Goal: Information Seeking & Learning: Compare options

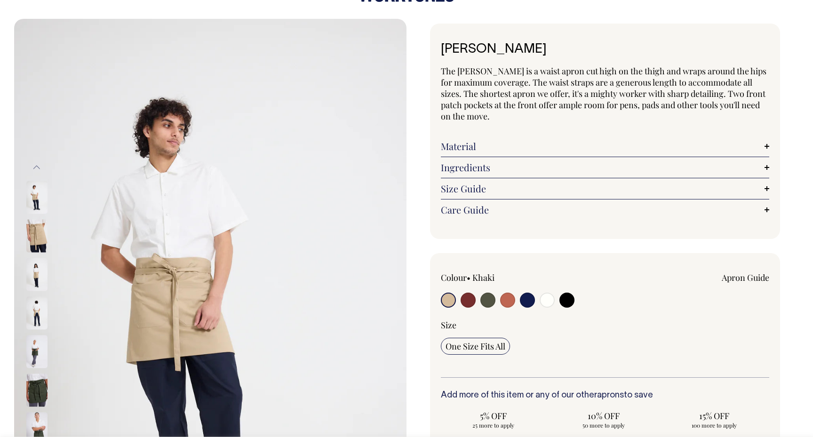
scroll to position [31, 0]
click at [468, 300] on input "radio" at bounding box center [468, 299] width 15 height 15
radio input "true"
select select "Burgundy"
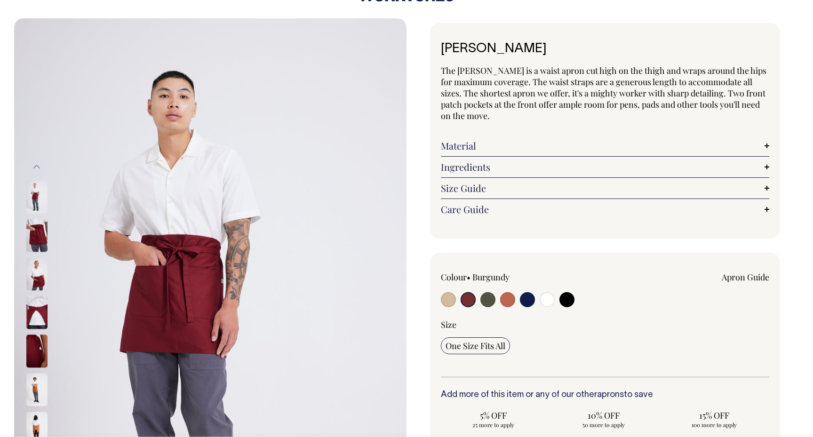
click at [486, 298] on input "radio" at bounding box center [487, 299] width 15 height 15
radio input "true"
select select "Olive"
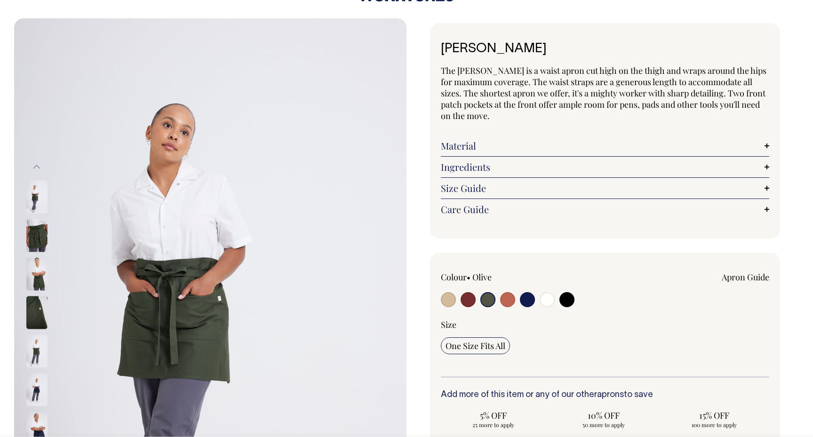
click at [511, 298] on input "radio" at bounding box center [507, 299] width 15 height 15
radio input "true"
select select "Rust"
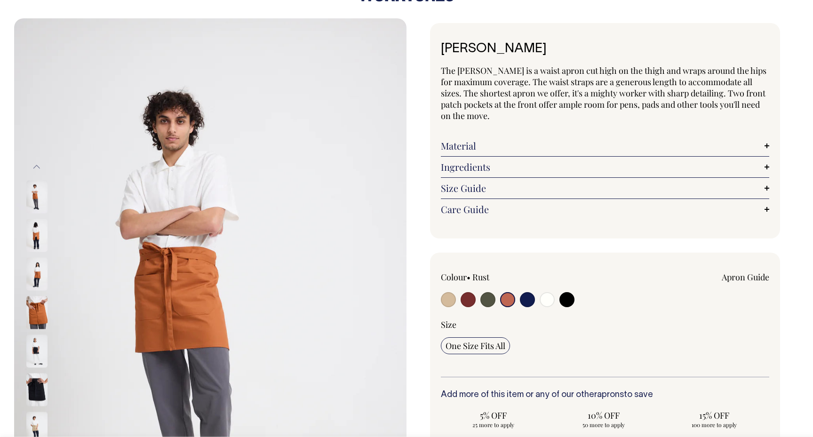
click at [526, 299] on input "radio" at bounding box center [527, 299] width 15 height 15
radio input "true"
select select "Dark Navy"
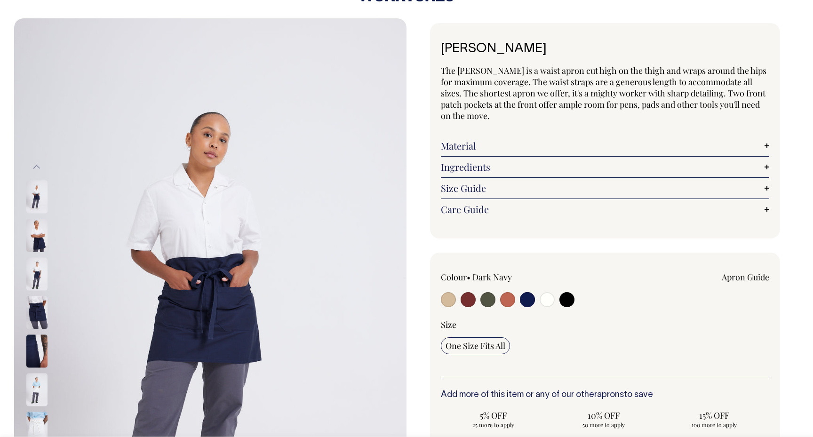
click at [551, 299] on input "radio" at bounding box center [547, 299] width 15 height 15
radio input "true"
select select "Off-White"
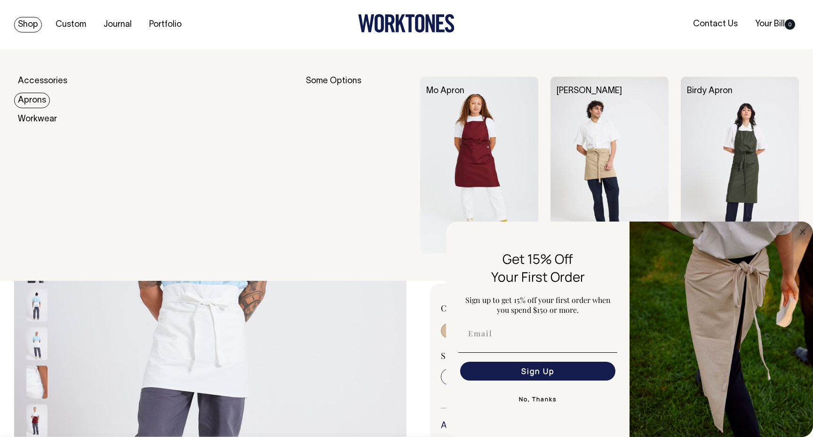
click at [35, 100] on link "Aprons" at bounding box center [32, 101] width 36 height 16
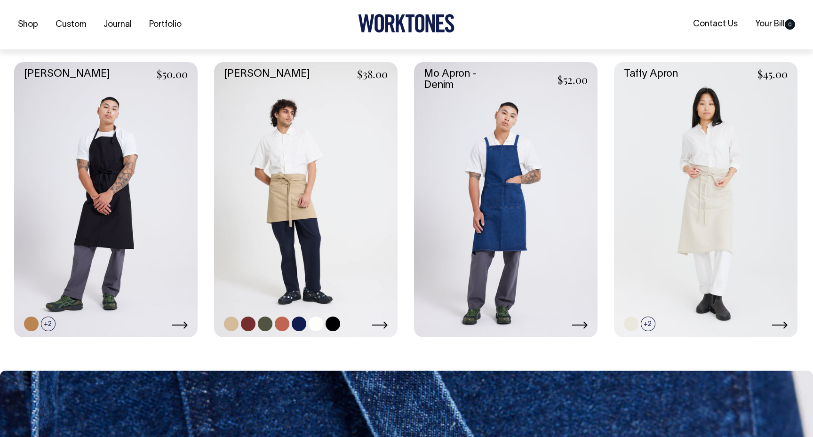
scroll to position [519, 0]
click at [581, 318] on div at bounding box center [506, 323] width 164 height 15
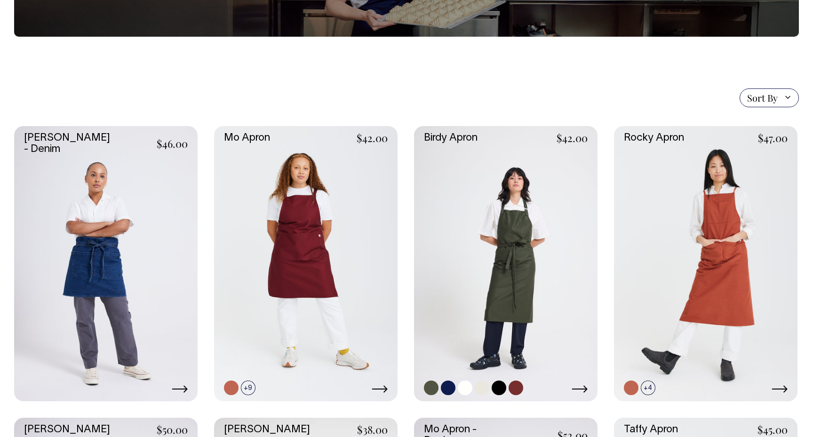
scroll to position [163, 0]
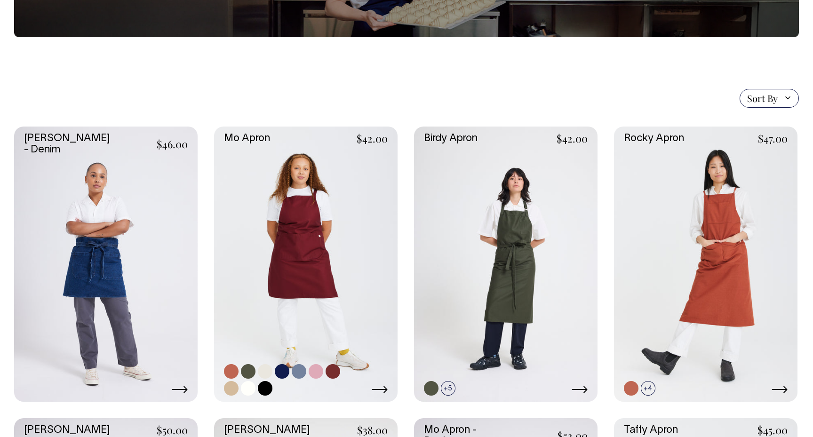
click at [245, 371] on link at bounding box center [248, 371] width 15 height 15
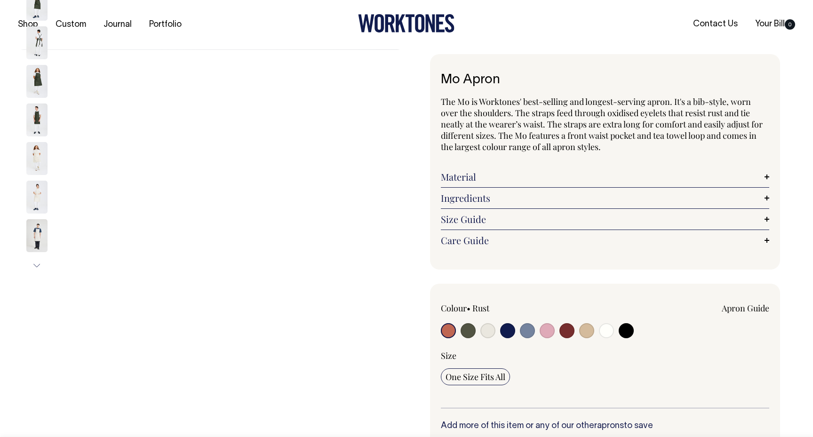
radio input "true"
select select "Olive"
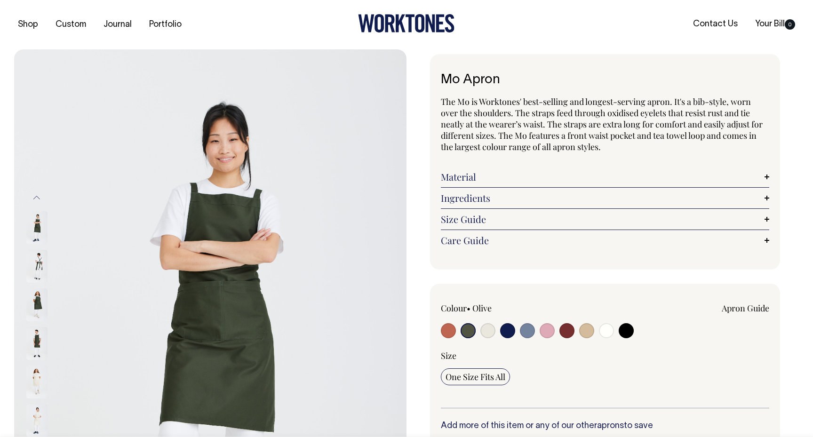
click at [490, 330] on input "radio" at bounding box center [487, 330] width 15 height 15
radio input "true"
select select "Natural"
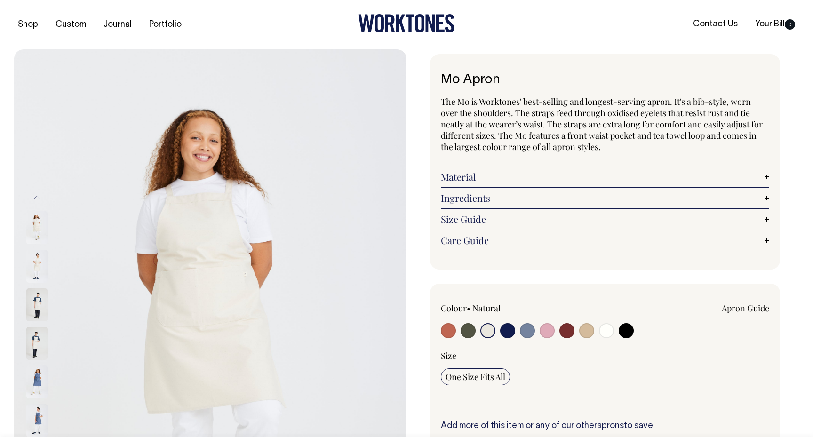
click at [505, 329] on input "radio" at bounding box center [507, 330] width 15 height 15
radio input "true"
select select "Dark Navy"
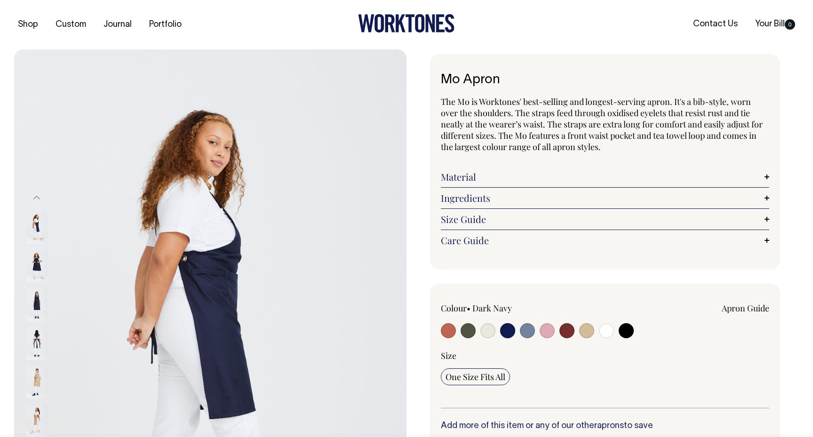
click at [527, 328] on input "radio" at bounding box center [527, 330] width 15 height 15
radio input "true"
select select "Blue/Grey"
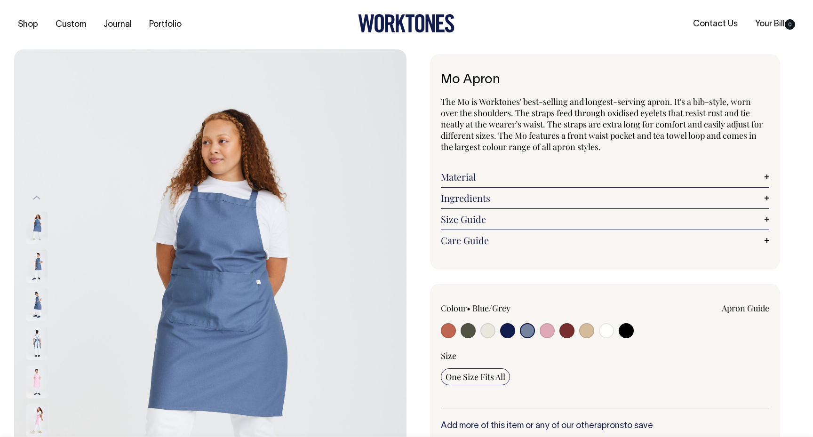
click at [547, 330] on input "radio" at bounding box center [547, 330] width 15 height 15
radio input "true"
select select "Pink"
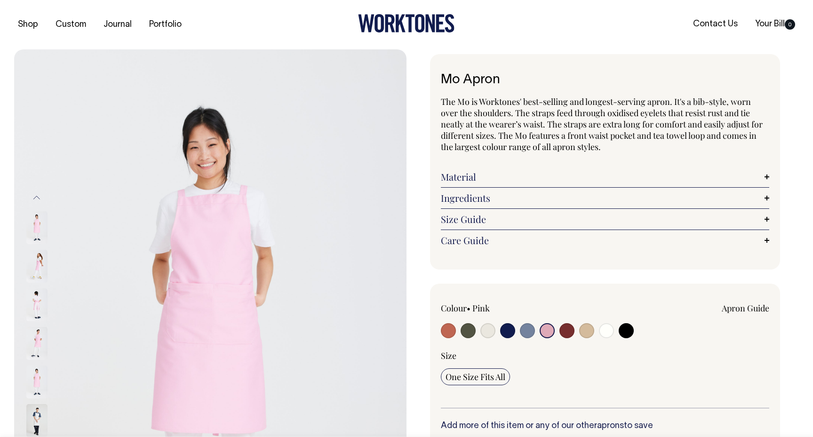
click at [566, 333] on input "radio" at bounding box center [566, 330] width 15 height 15
radio input "true"
select select "Burgundy"
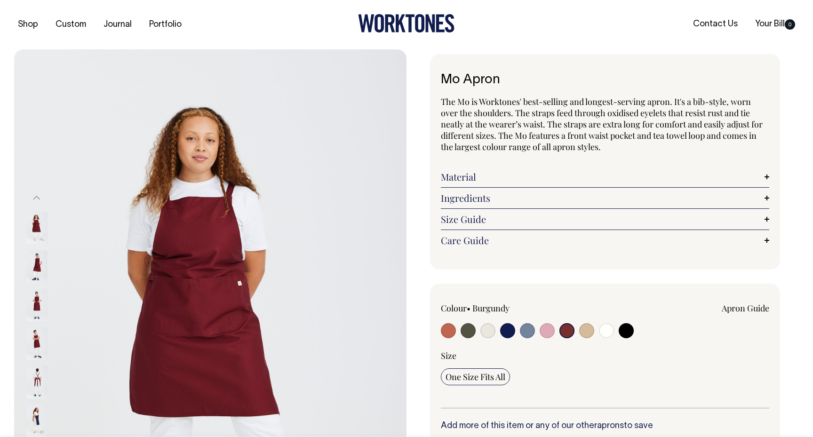
click at [581, 333] on input "radio" at bounding box center [586, 330] width 15 height 15
radio input "true"
select select "Khaki"
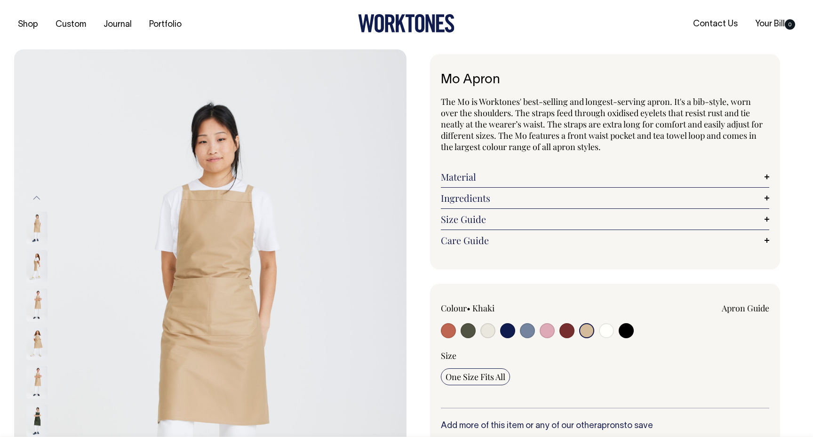
click at [624, 328] on input "radio" at bounding box center [626, 330] width 15 height 15
radio input "true"
select select "Black"
